Goal: Information Seeking & Learning: Learn about a topic

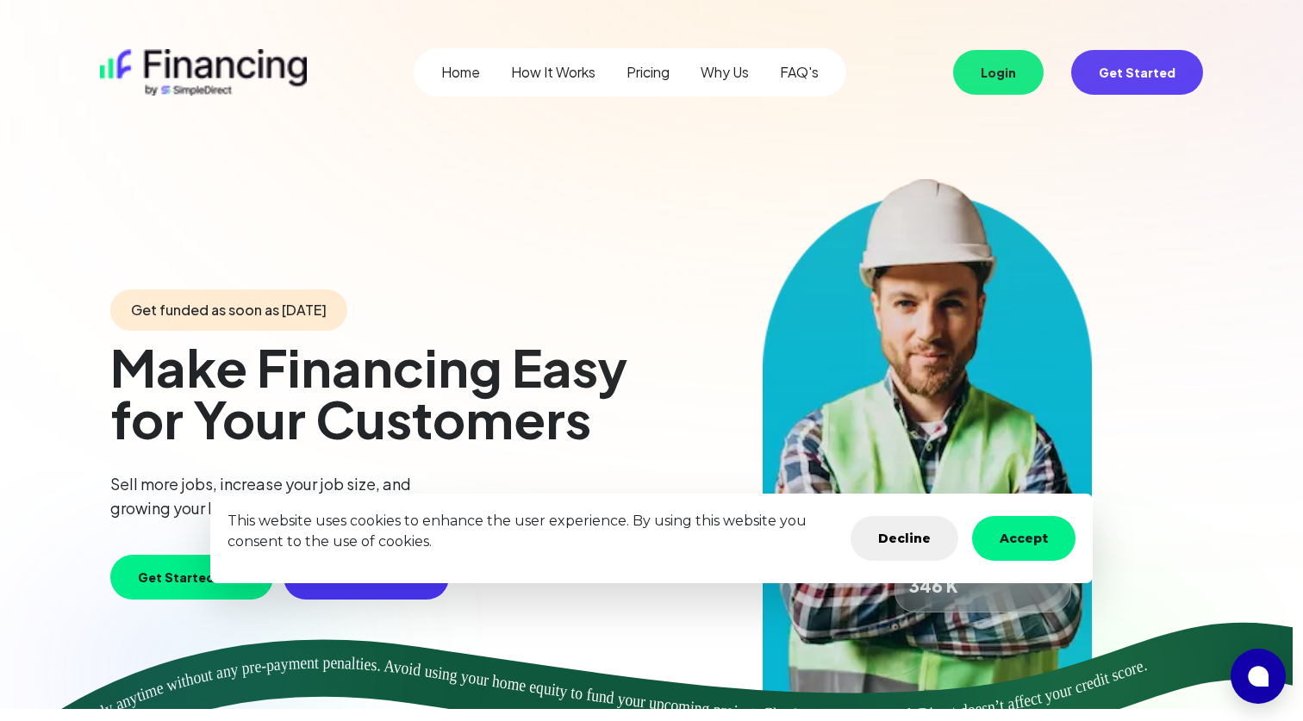
click at [1030, 546] on button "Accept" at bounding box center [1023, 538] width 103 height 45
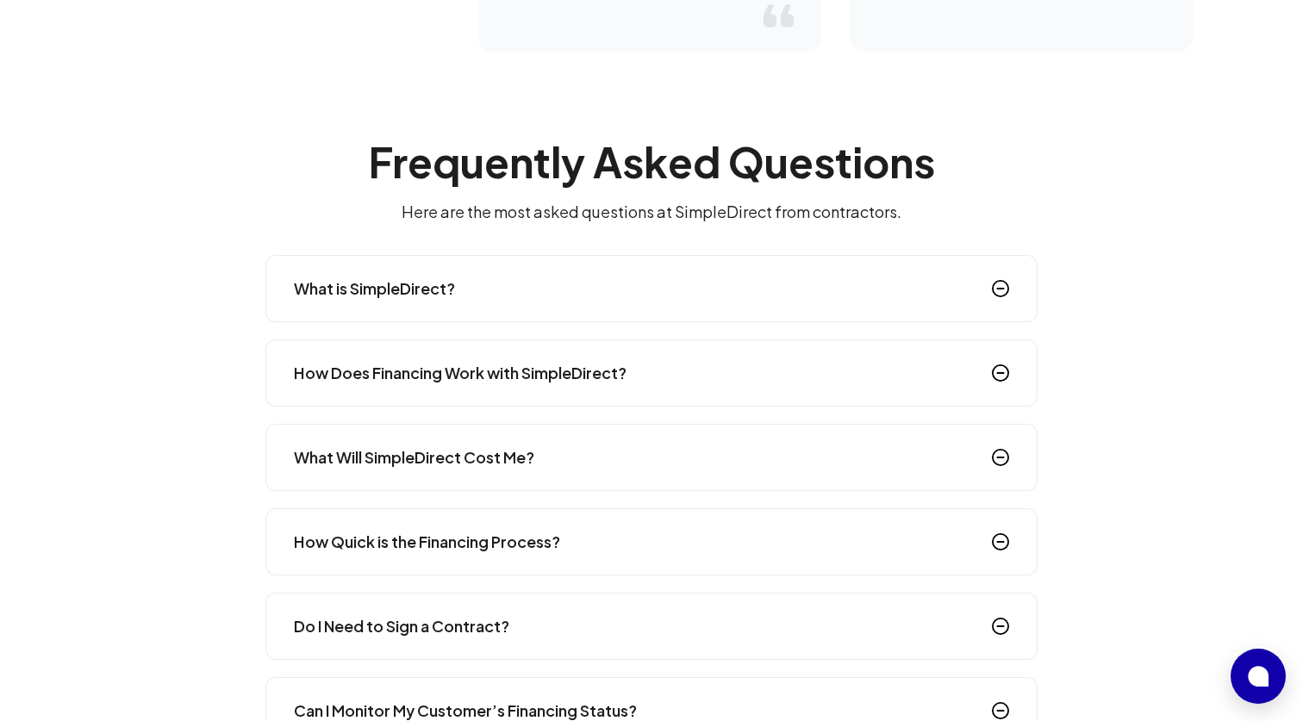
scroll to position [2492, 0]
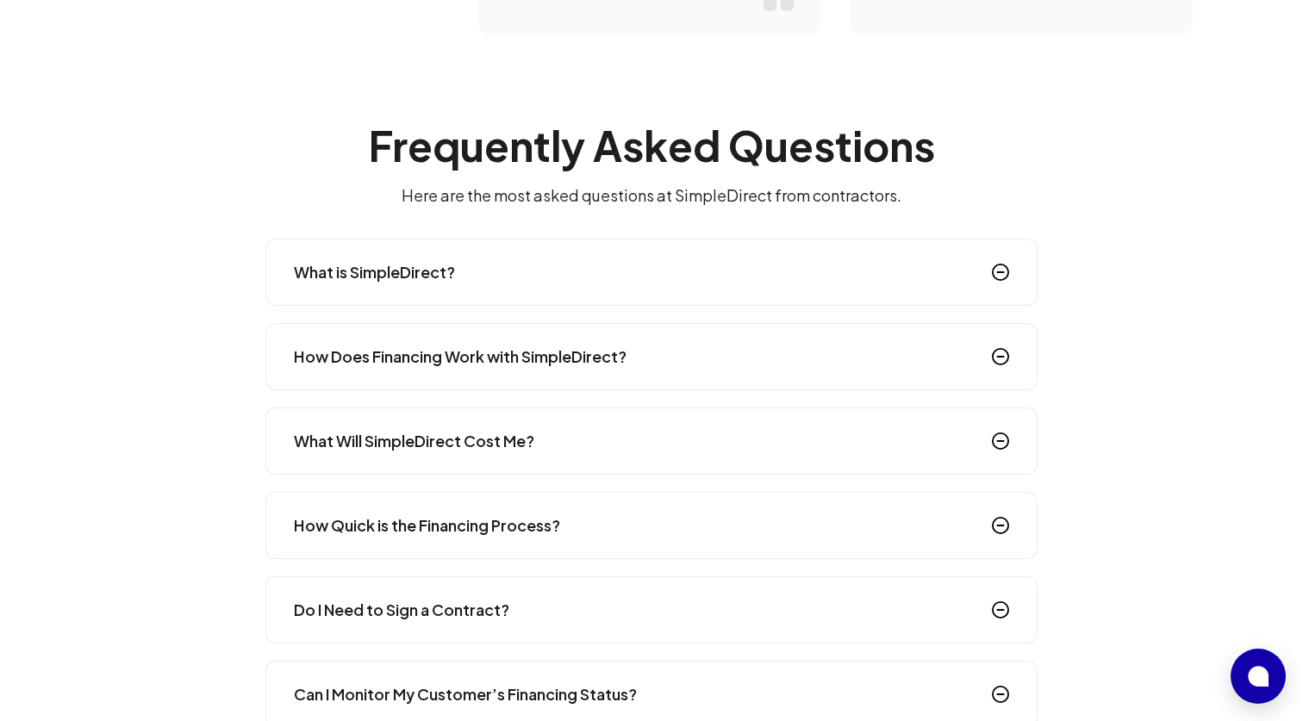
click at [485, 342] on div "How Does Financing Work with SimpleDirect?" at bounding box center [651, 356] width 772 height 67
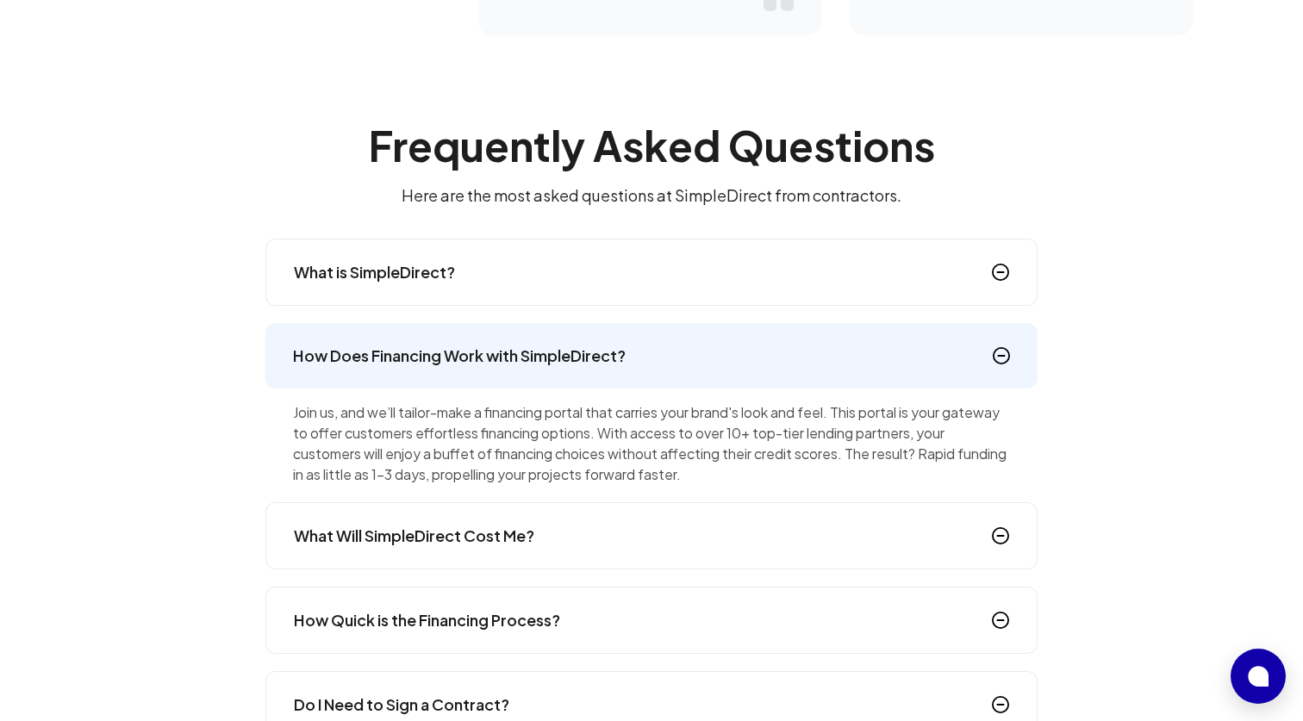
click at [504, 546] on h4 "What Will SimpleDirect Cost Me?" at bounding box center [414, 536] width 240 height 24
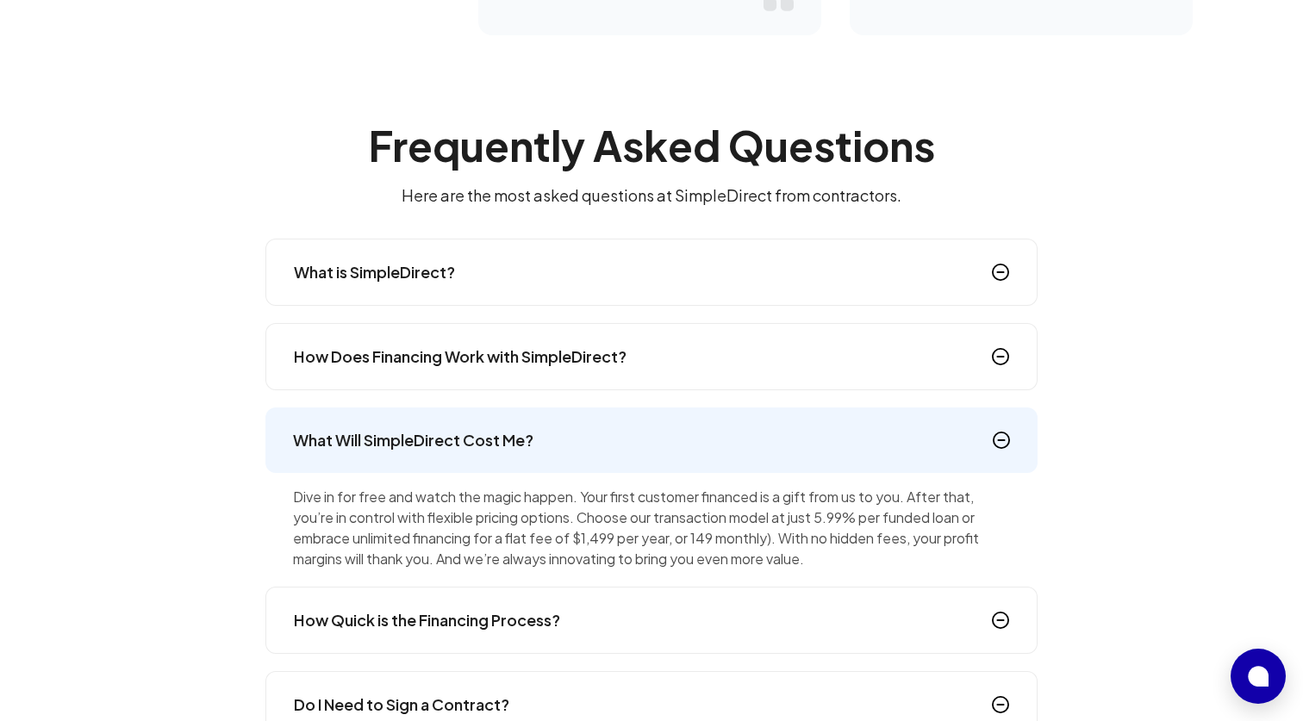
scroll to position [2494, 0]
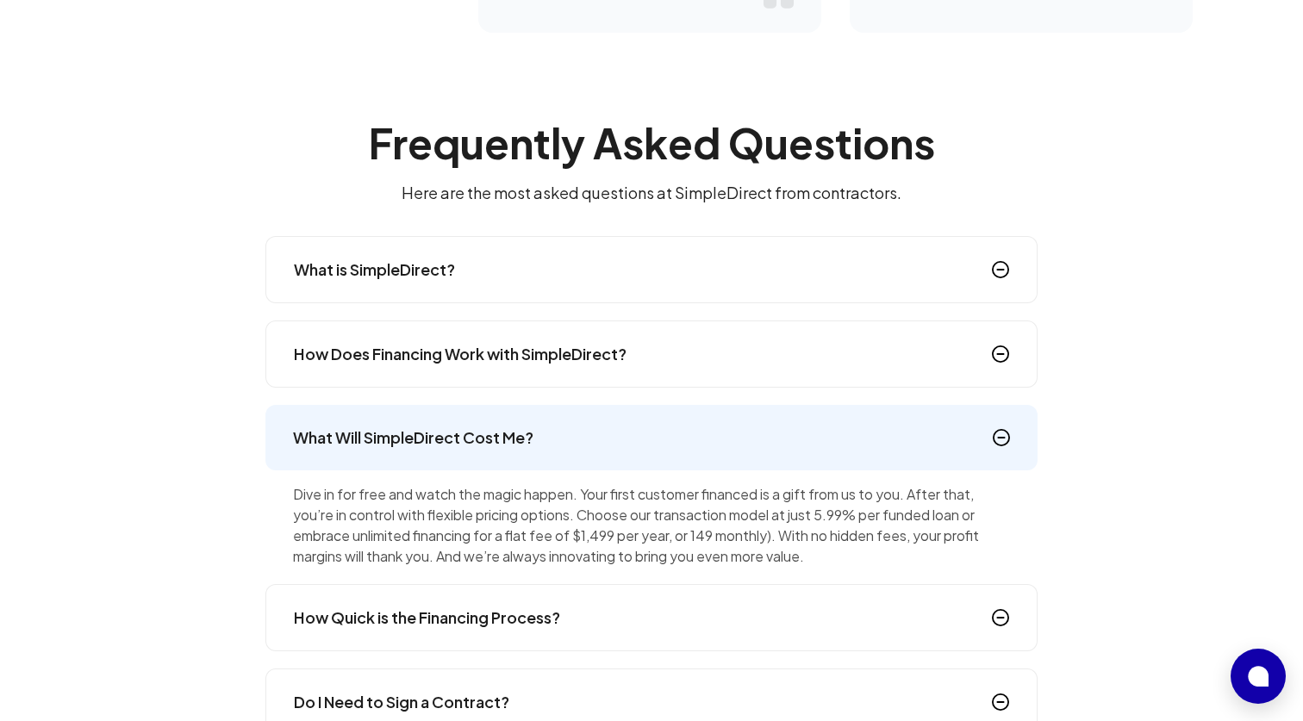
click at [600, 621] on div "How Quick is the Financing Process?" at bounding box center [651, 617] width 772 height 67
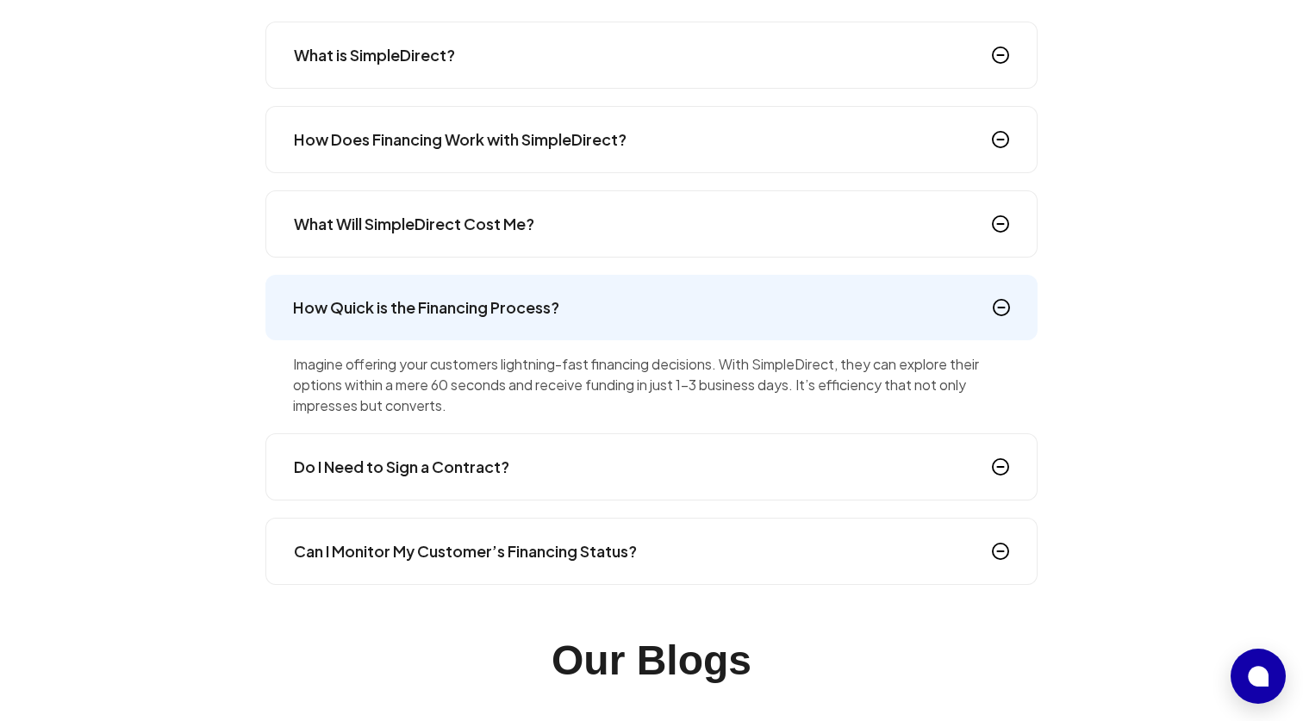
scroll to position [2747, 0]
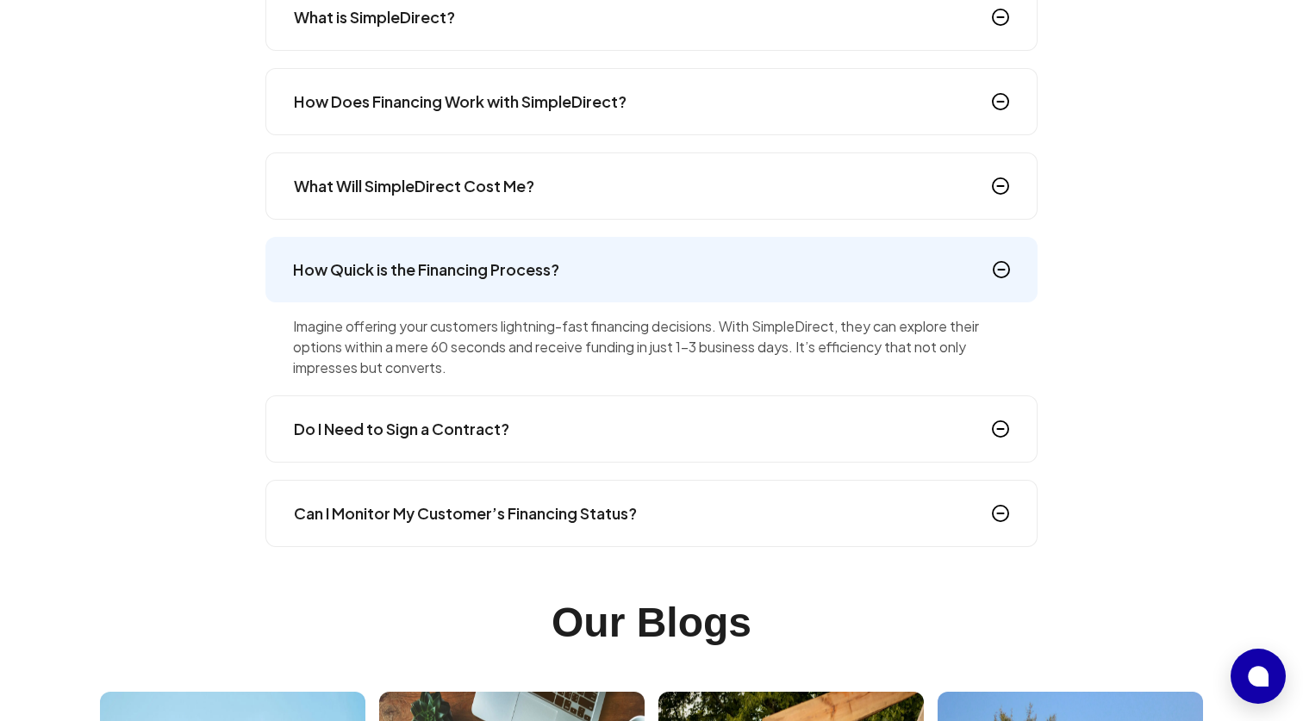
click at [581, 427] on div "Do I Need to Sign a Contract?" at bounding box center [651, 429] width 772 height 67
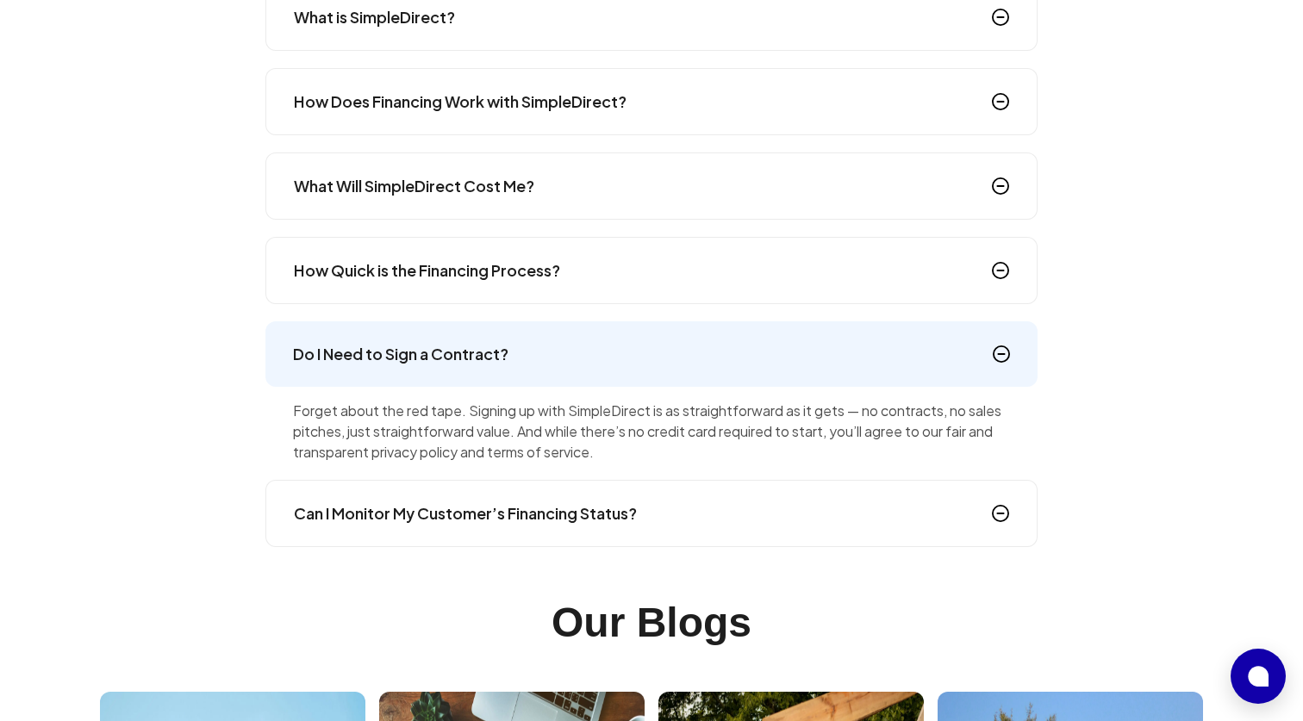
click at [600, 514] on h4 "Can I Monitor My Customer’s Financing Status?" at bounding box center [465, 514] width 343 height 24
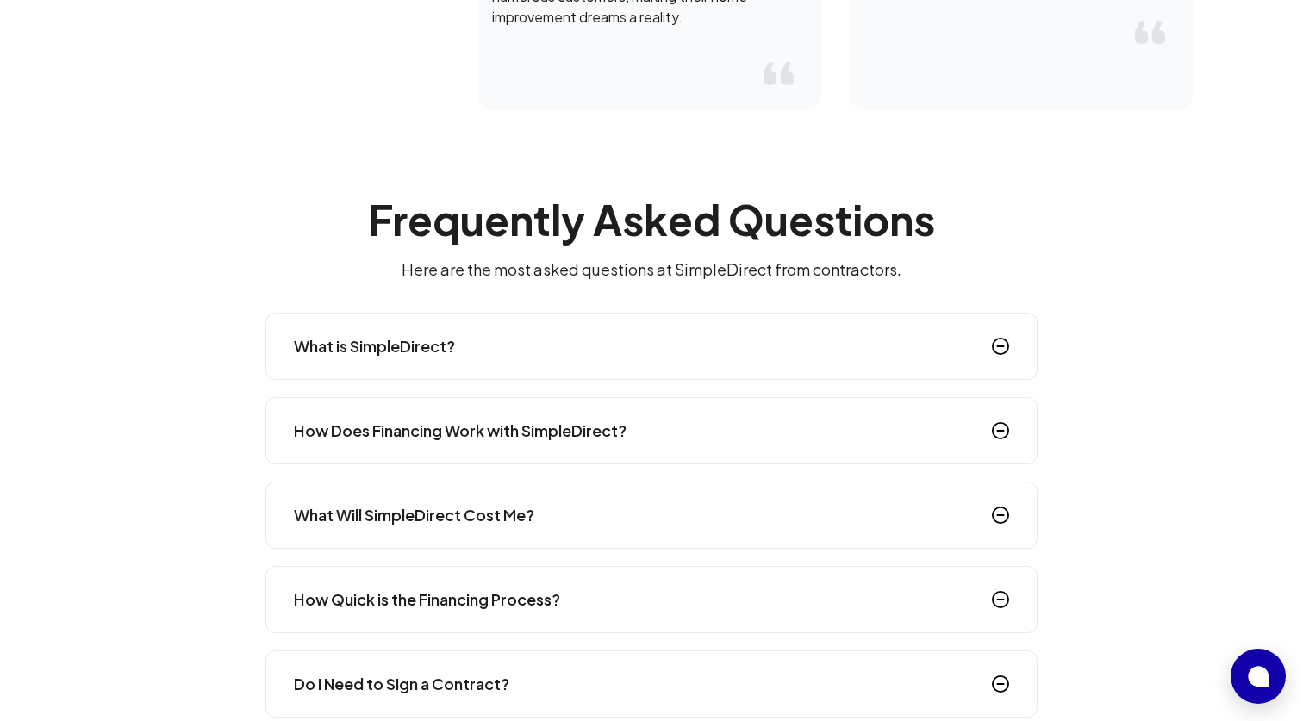
scroll to position [2219, 0]
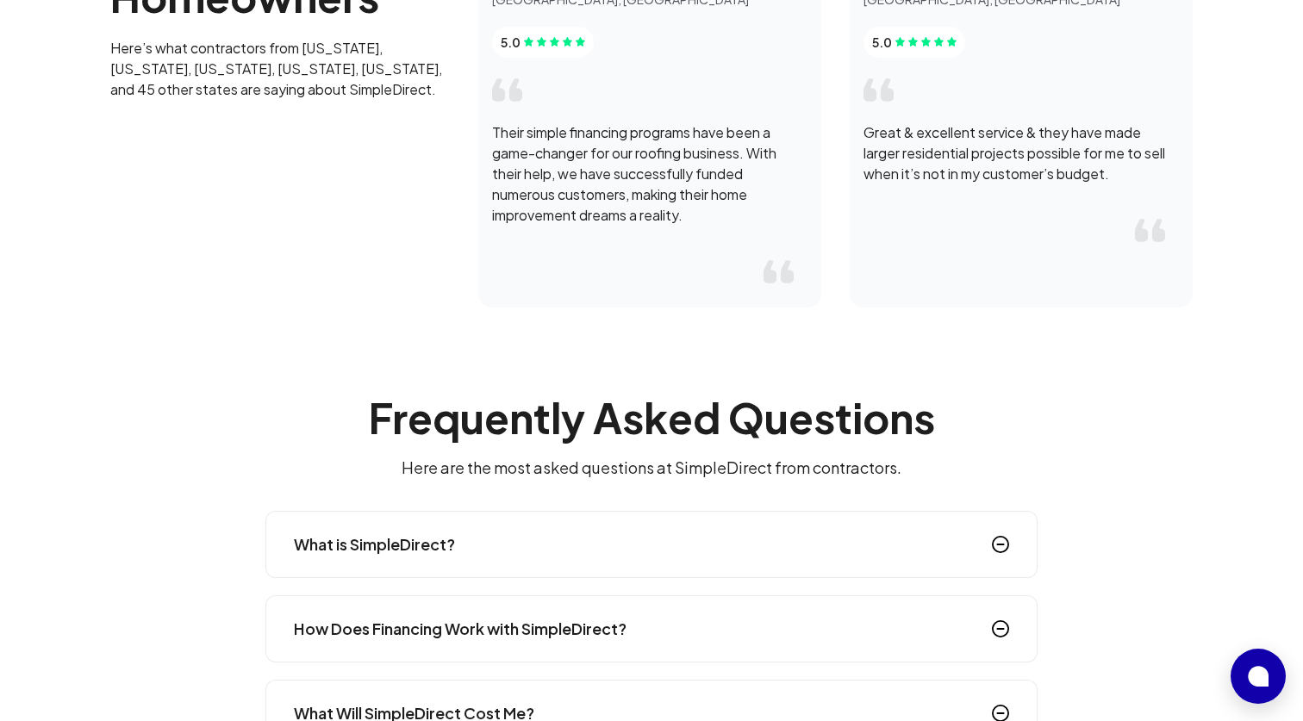
click at [507, 541] on div "What is SimpleDirect?" at bounding box center [651, 544] width 772 height 67
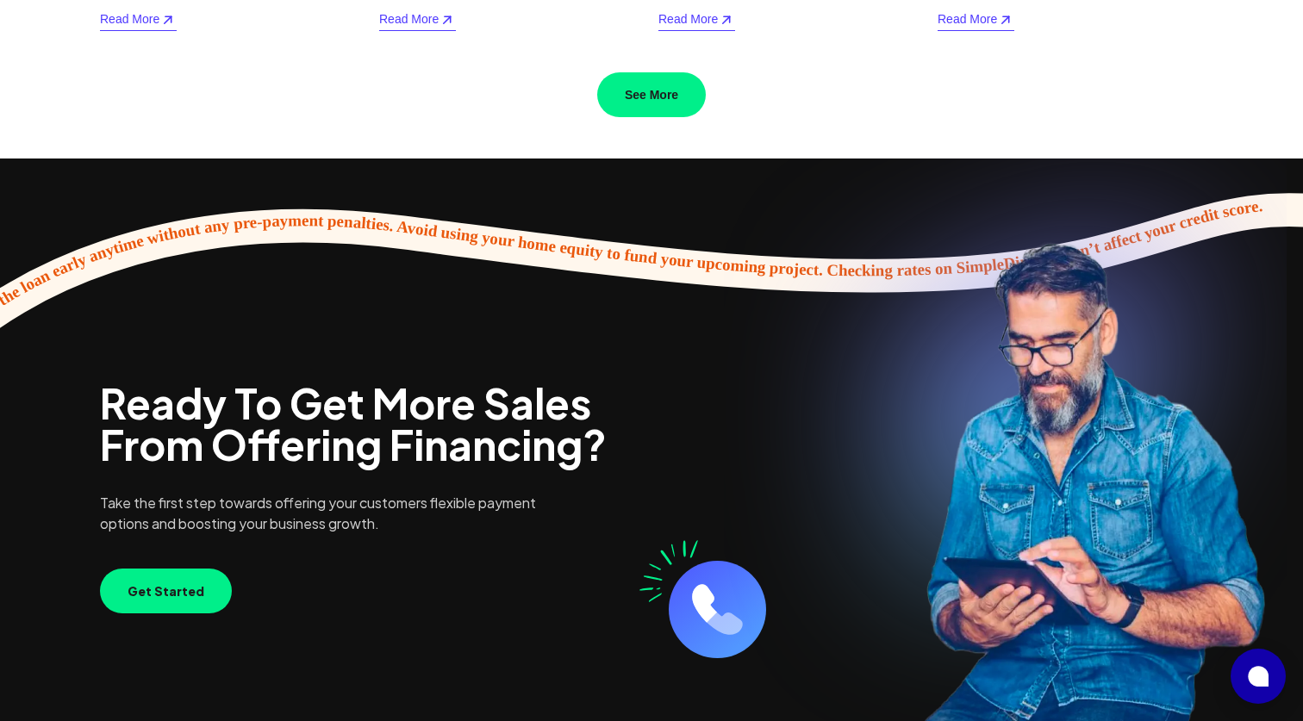
scroll to position [4190, 0]
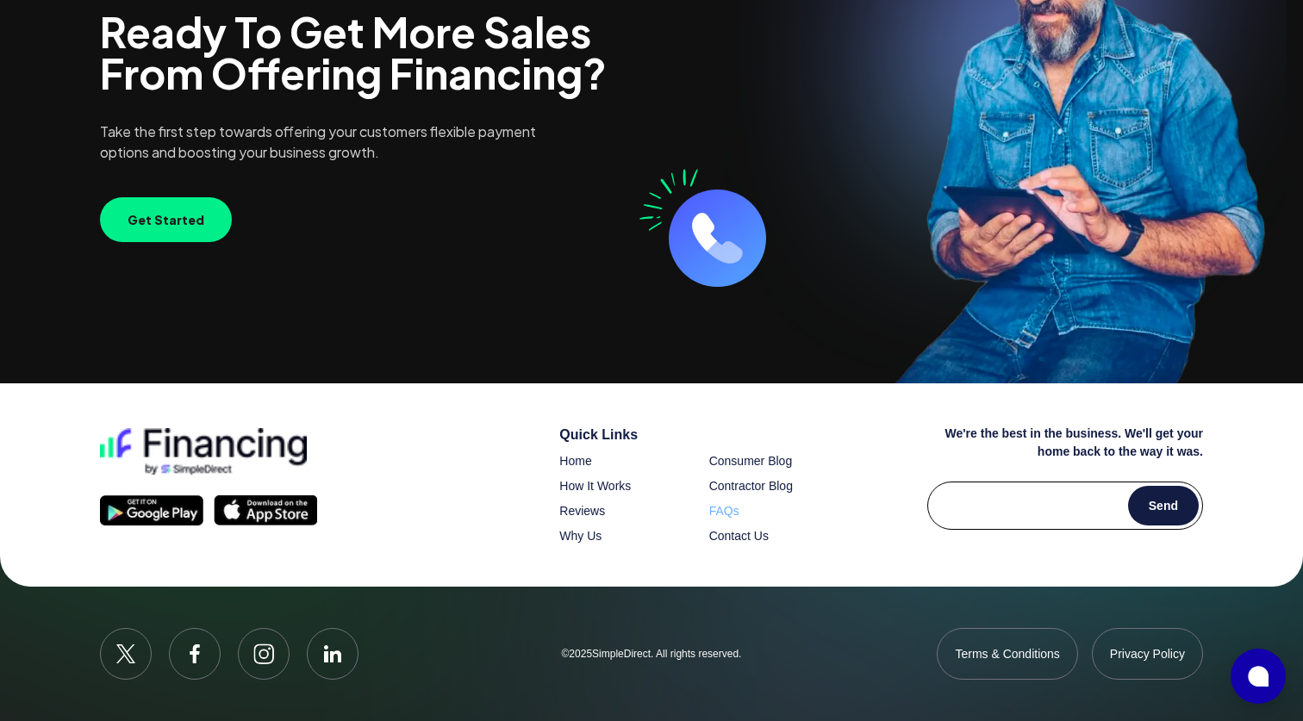
click at [723, 513] on span "FAQs" at bounding box center [724, 511] width 30 height 14
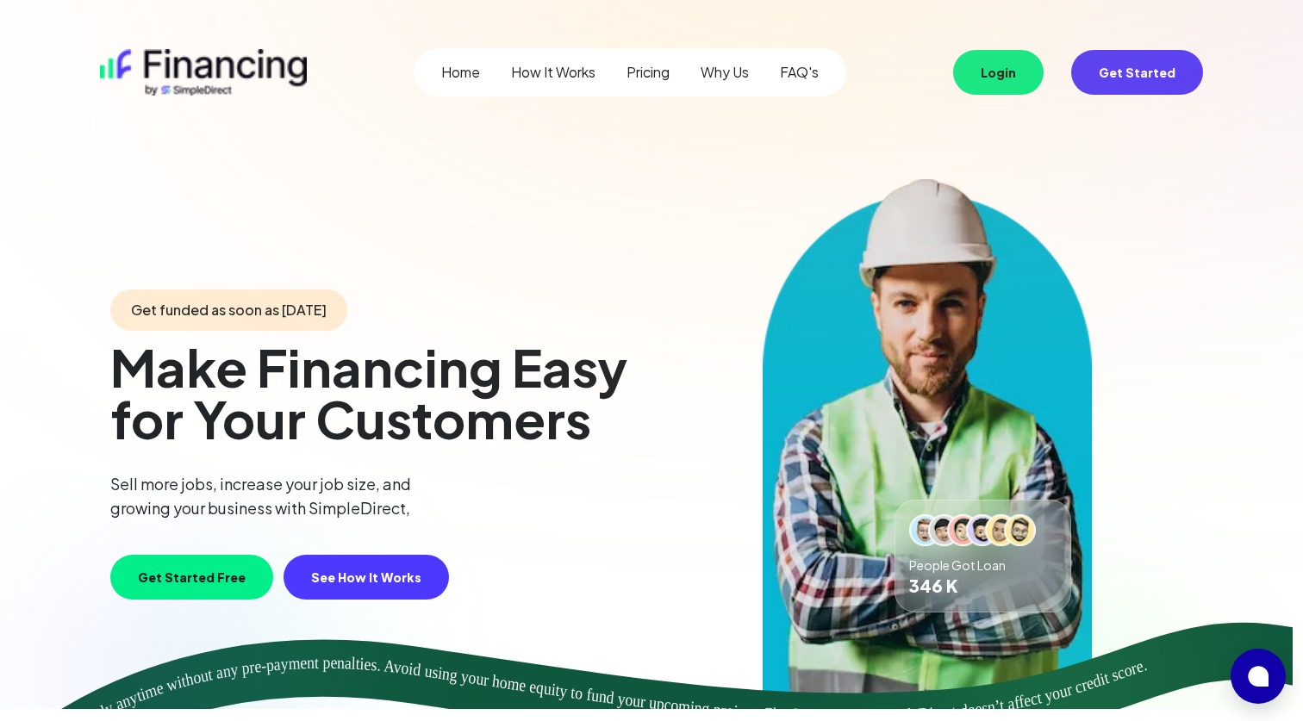
click at [729, 78] on link "Why Us" at bounding box center [725, 72] width 48 height 21
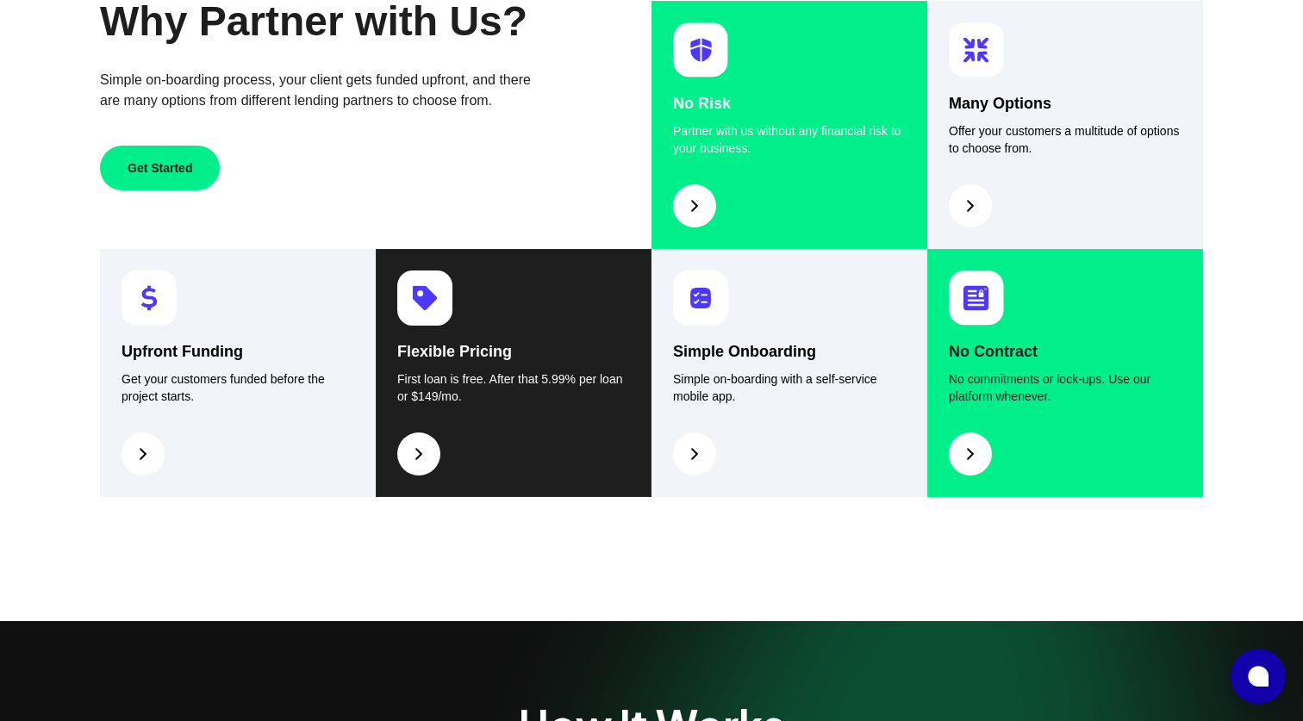
scroll to position [833, 0]
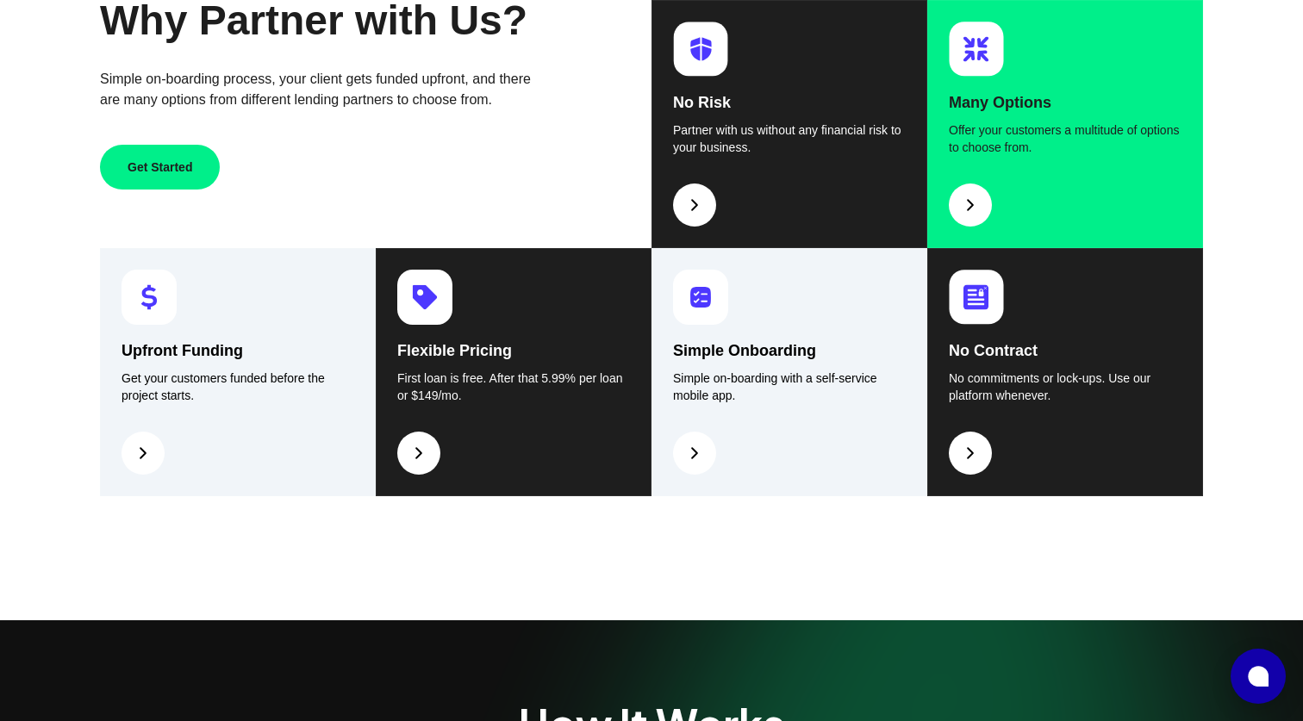
click at [965, 197] on img at bounding box center [970, 205] width 21 height 21
click at [1013, 126] on p "Offer your customers a multitude of options to choose from." at bounding box center [1065, 139] width 233 height 34
click at [978, 205] on img at bounding box center [970, 205] width 21 height 21
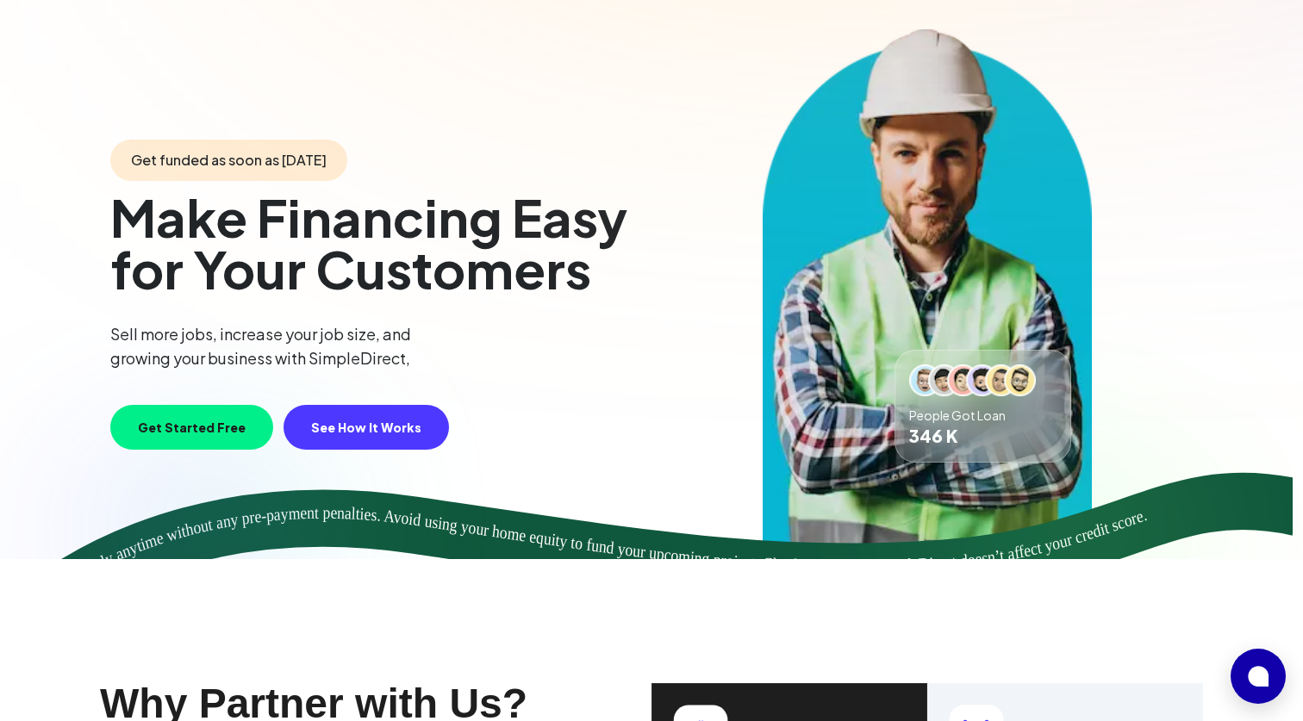
scroll to position [0, 0]
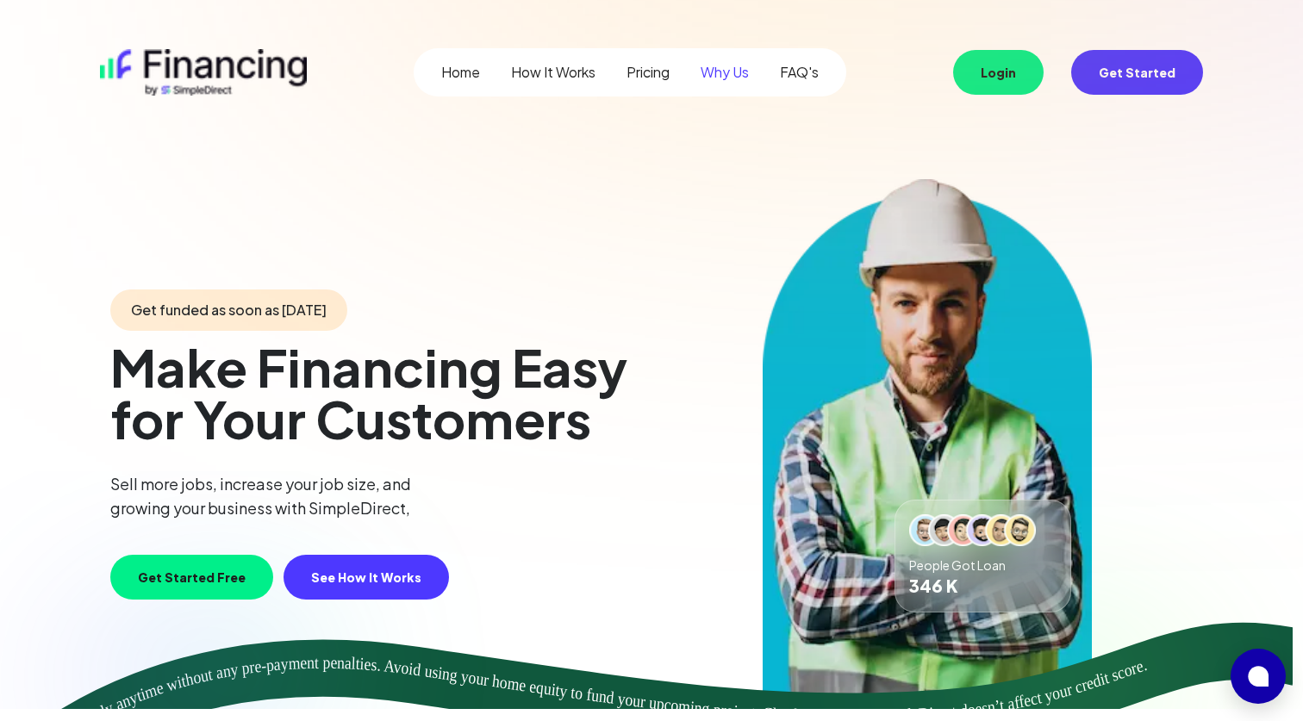
click at [221, 75] on img at bounding box center [203, 72] width 207 height 47
click at [460, 75] on link "Home" at bounding box center [460, 72] width 39 height 21
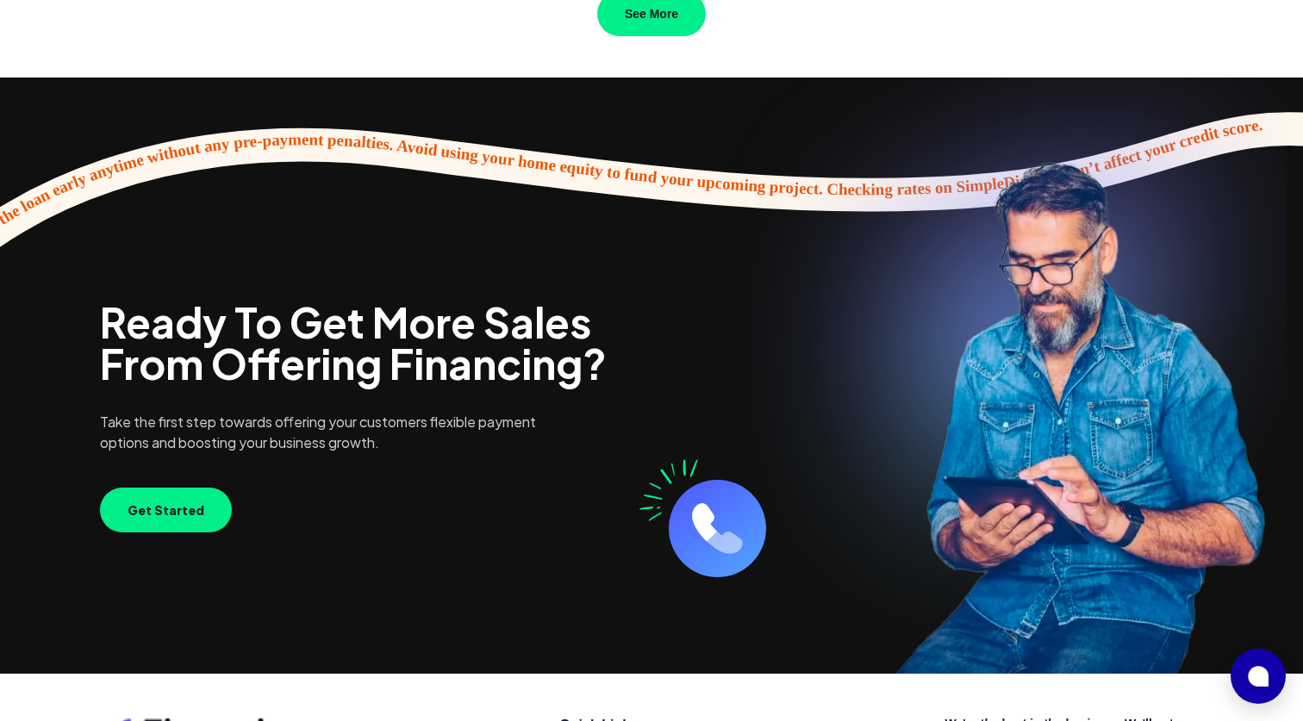
scroll to position [4169, 0]
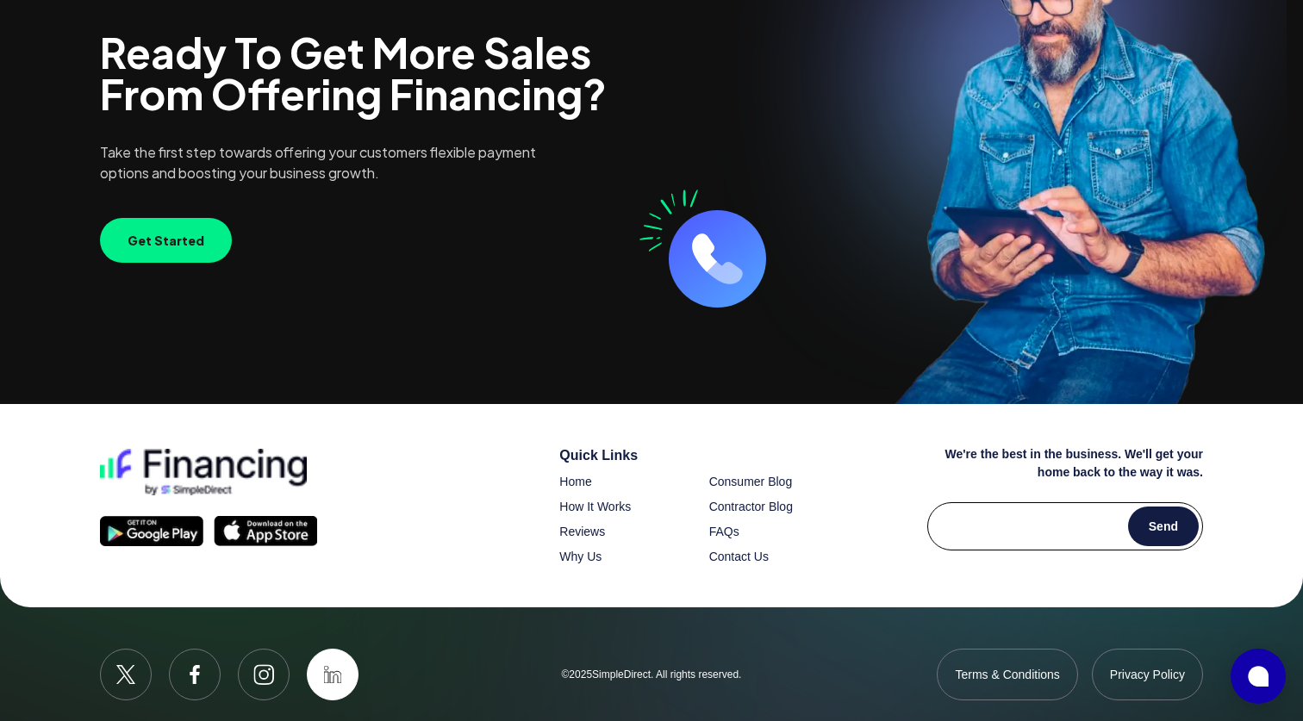
click at [334, 677] on icon at bounding box center [332, 674] width 17 height 17
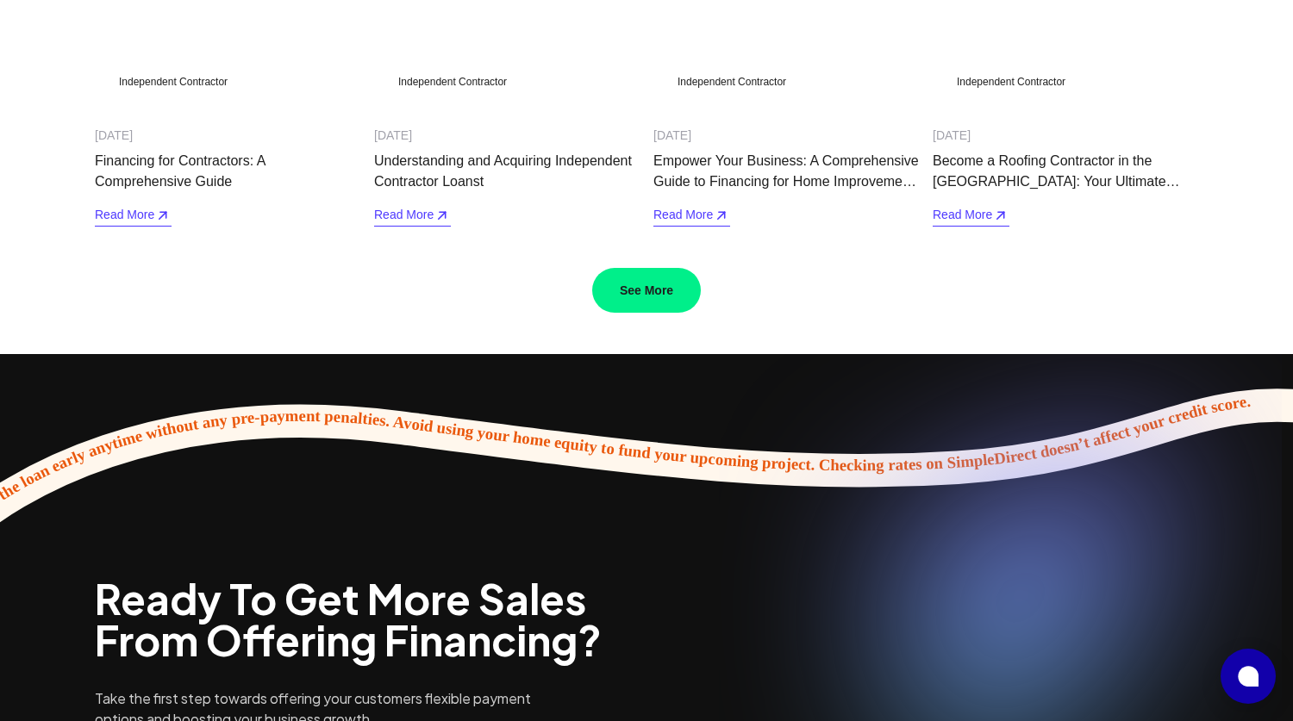
scroll to position [3681, 0]
